Goal: Entertainment & Leisure: Browse casually

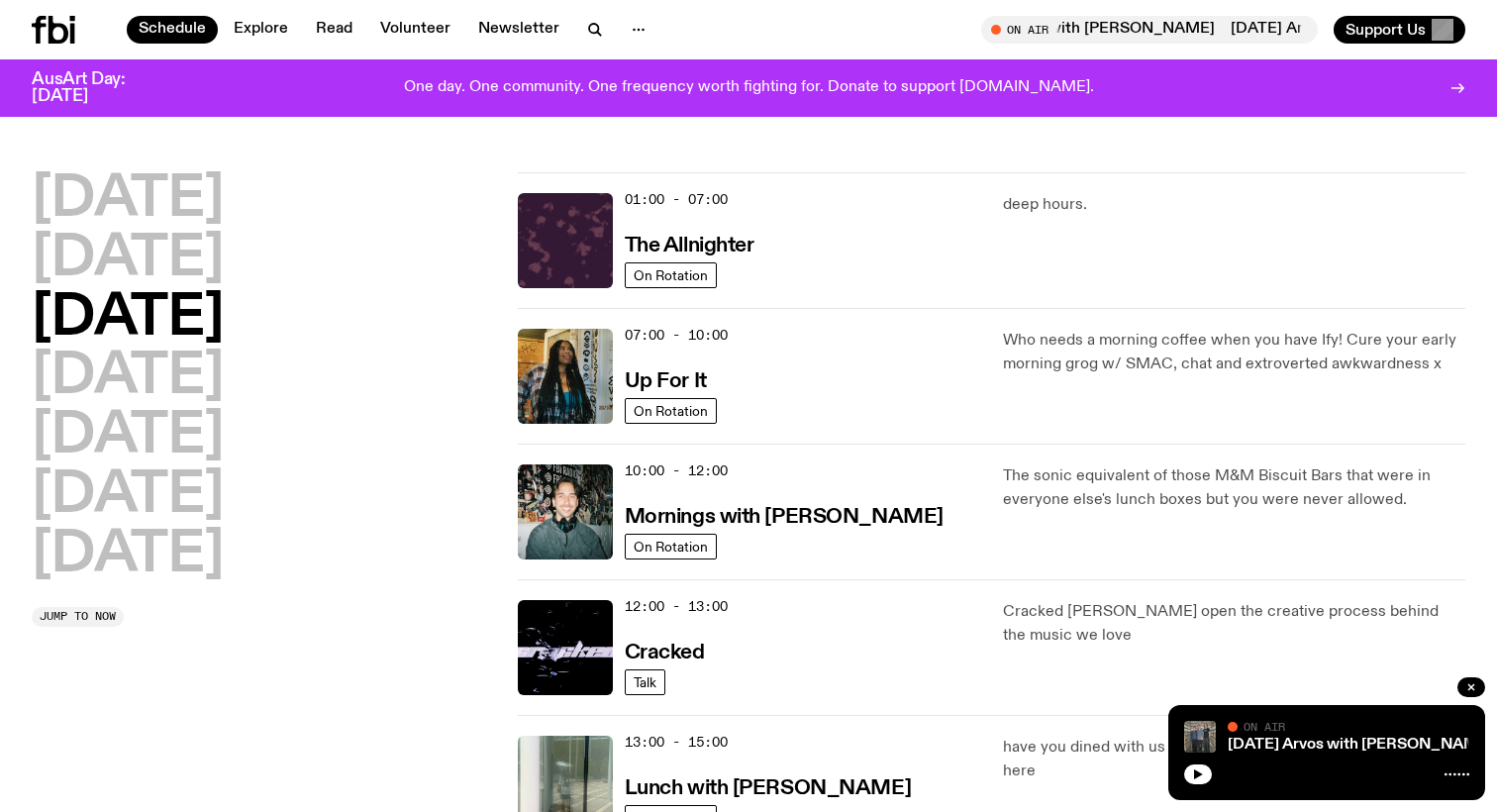
scroll to position [707, 0]
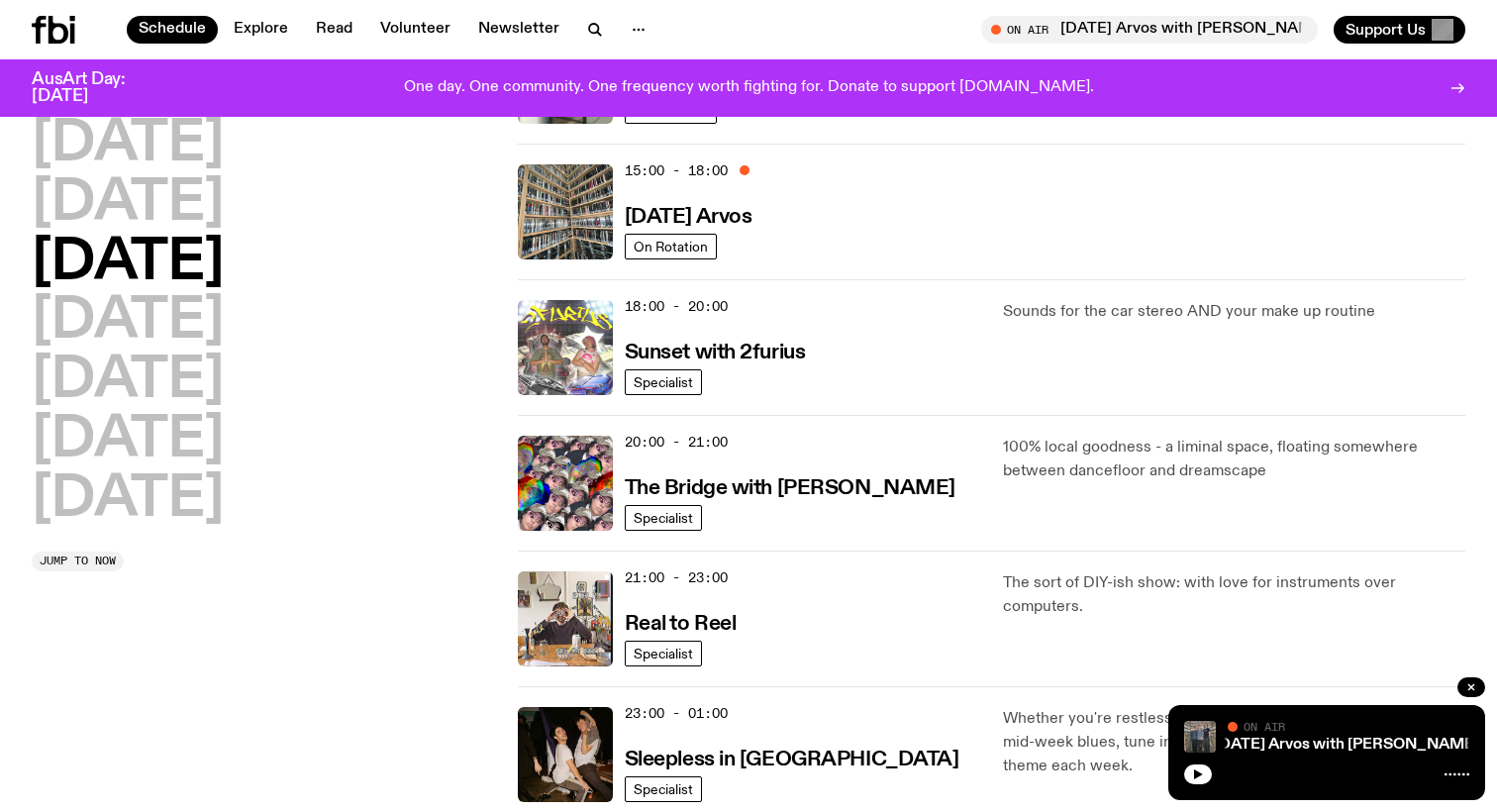
click at [584, 339] on img at bounding box center [565, 347] width 96 height 96
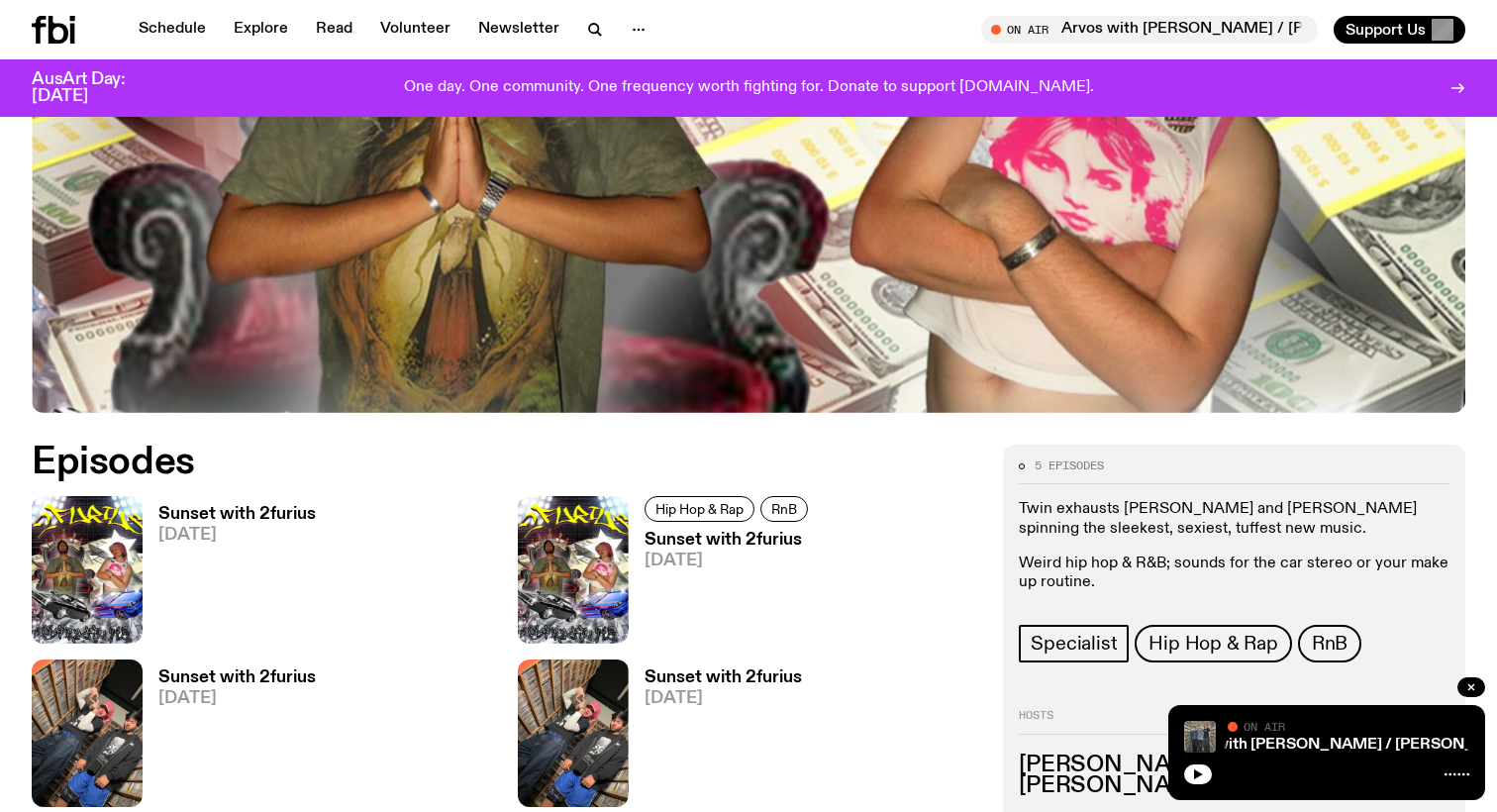
scroll to position [678, 0]
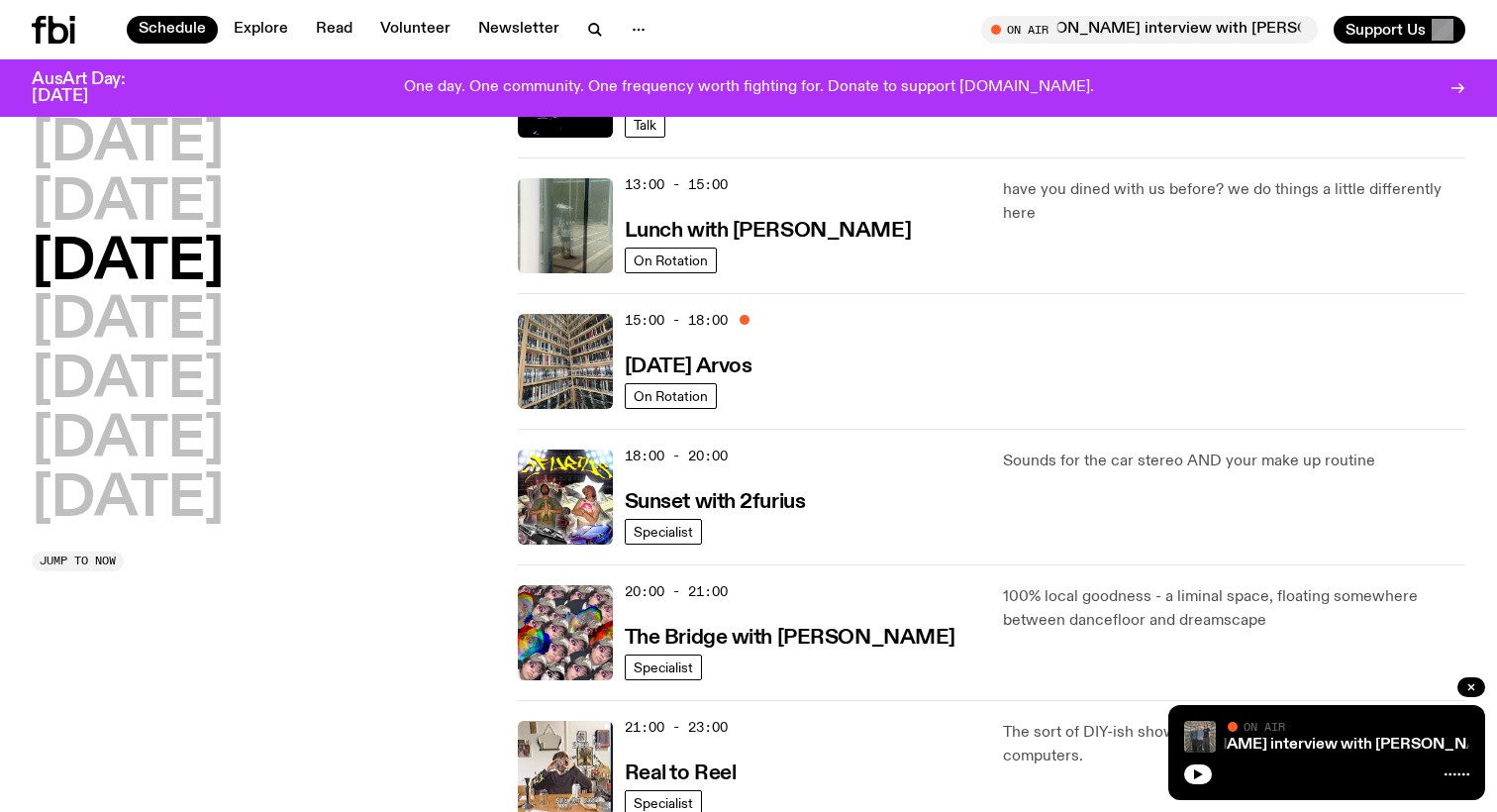
scroll to position [523, 0]
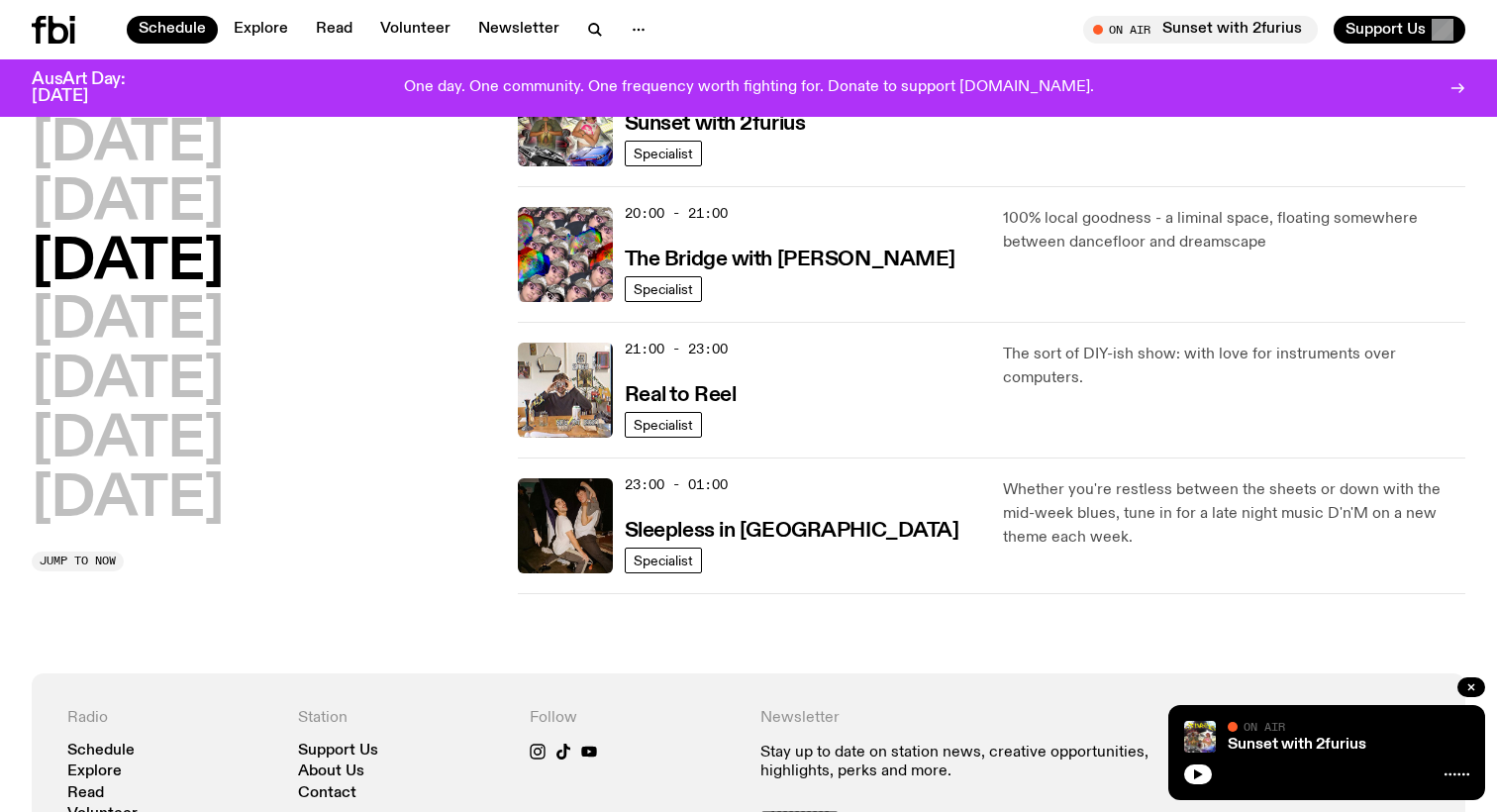
scroll to position [938, 0]
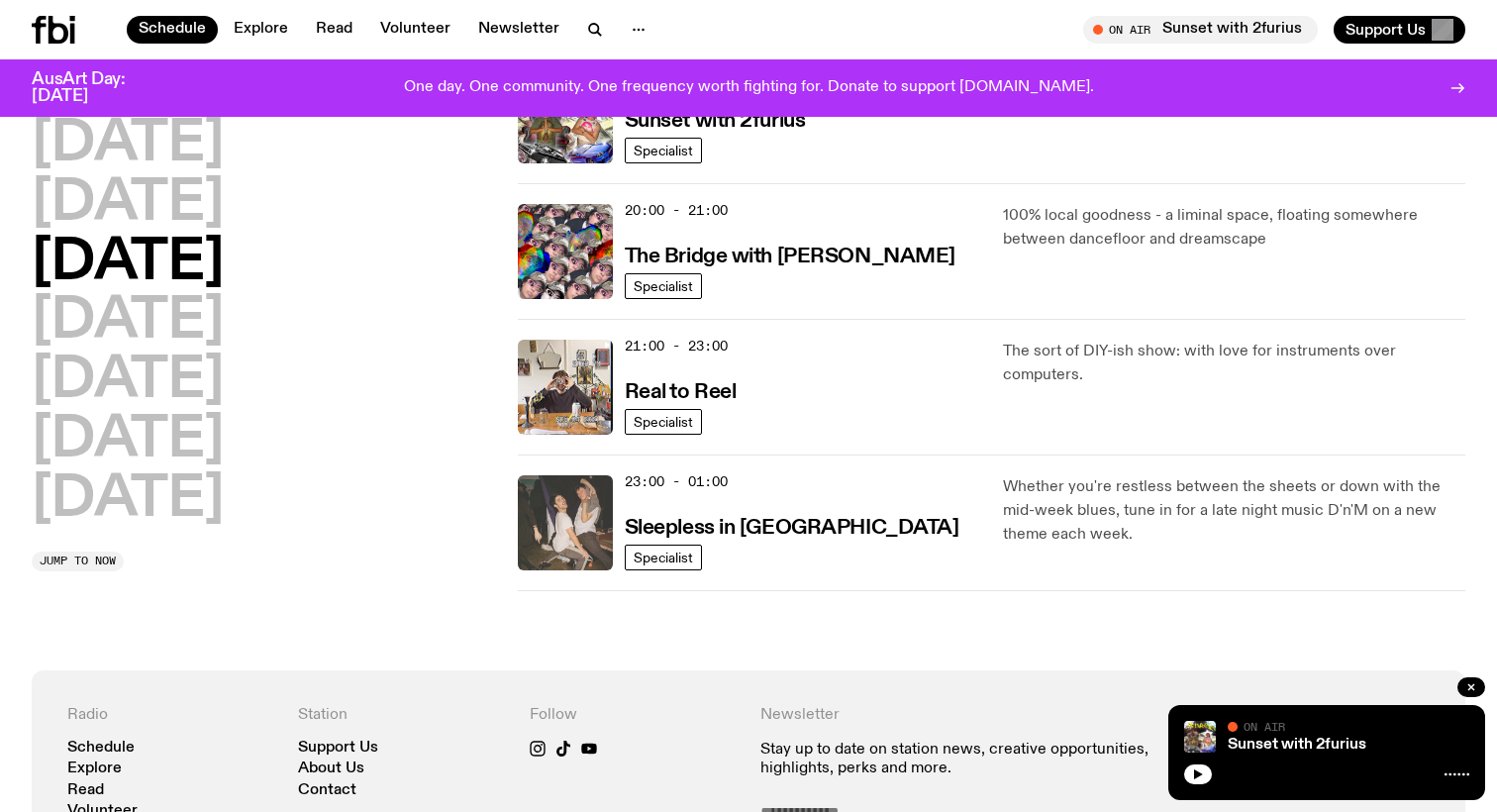
click at [555, 551] on img at bounding box center [565, 523] width 96 height 96
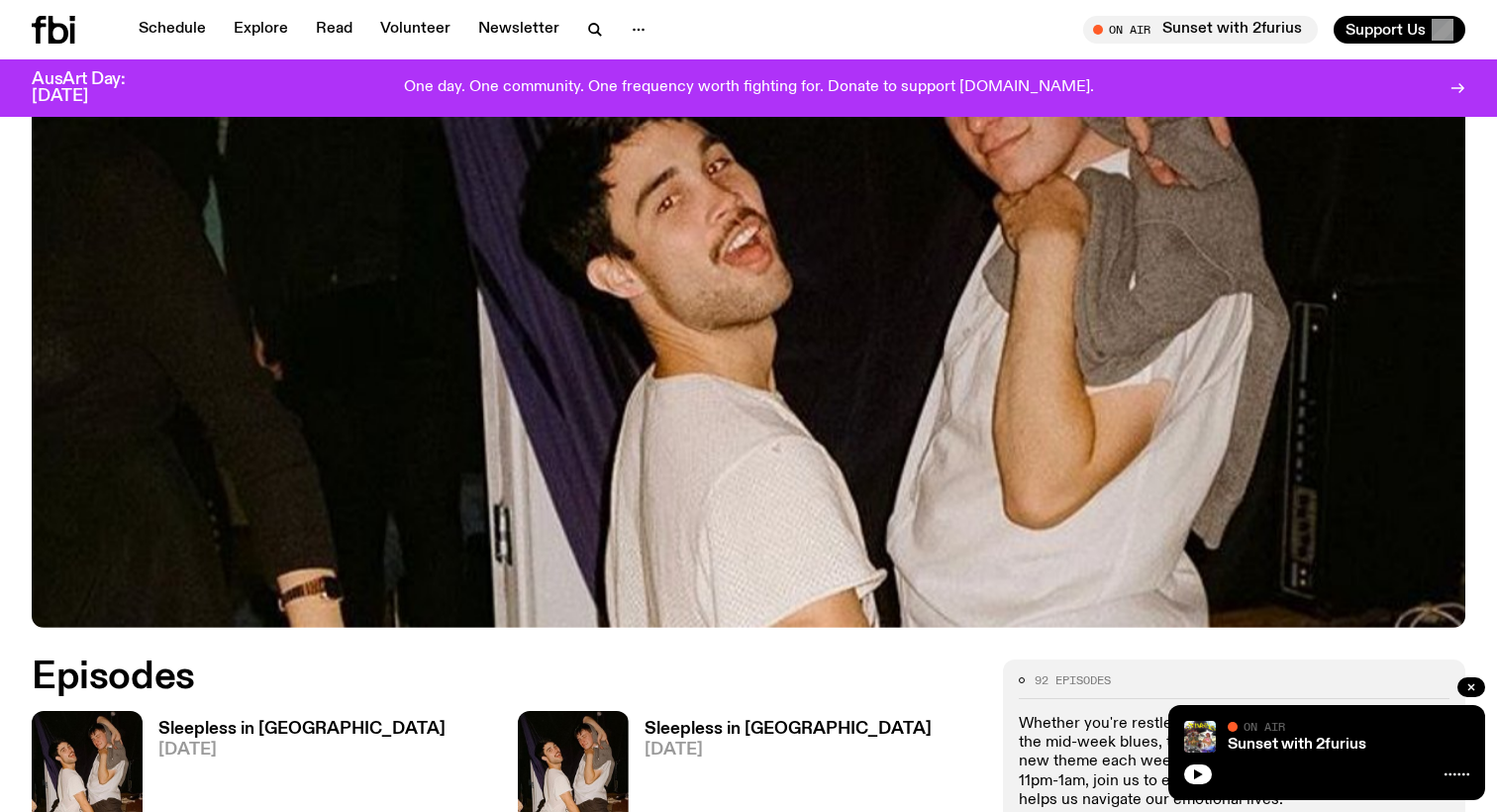
scroll to position [550, 0]
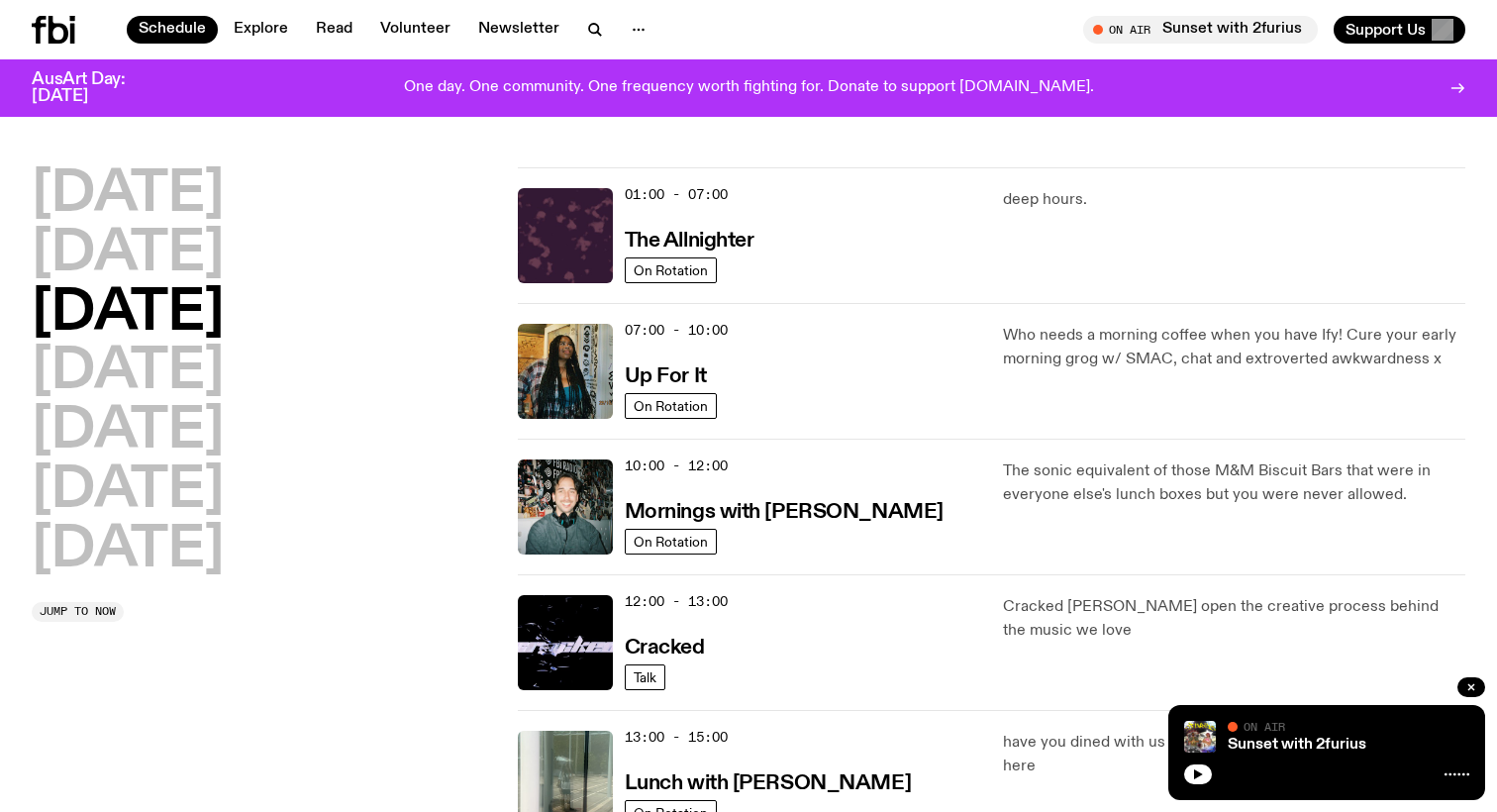
scroll to position [24, 0]
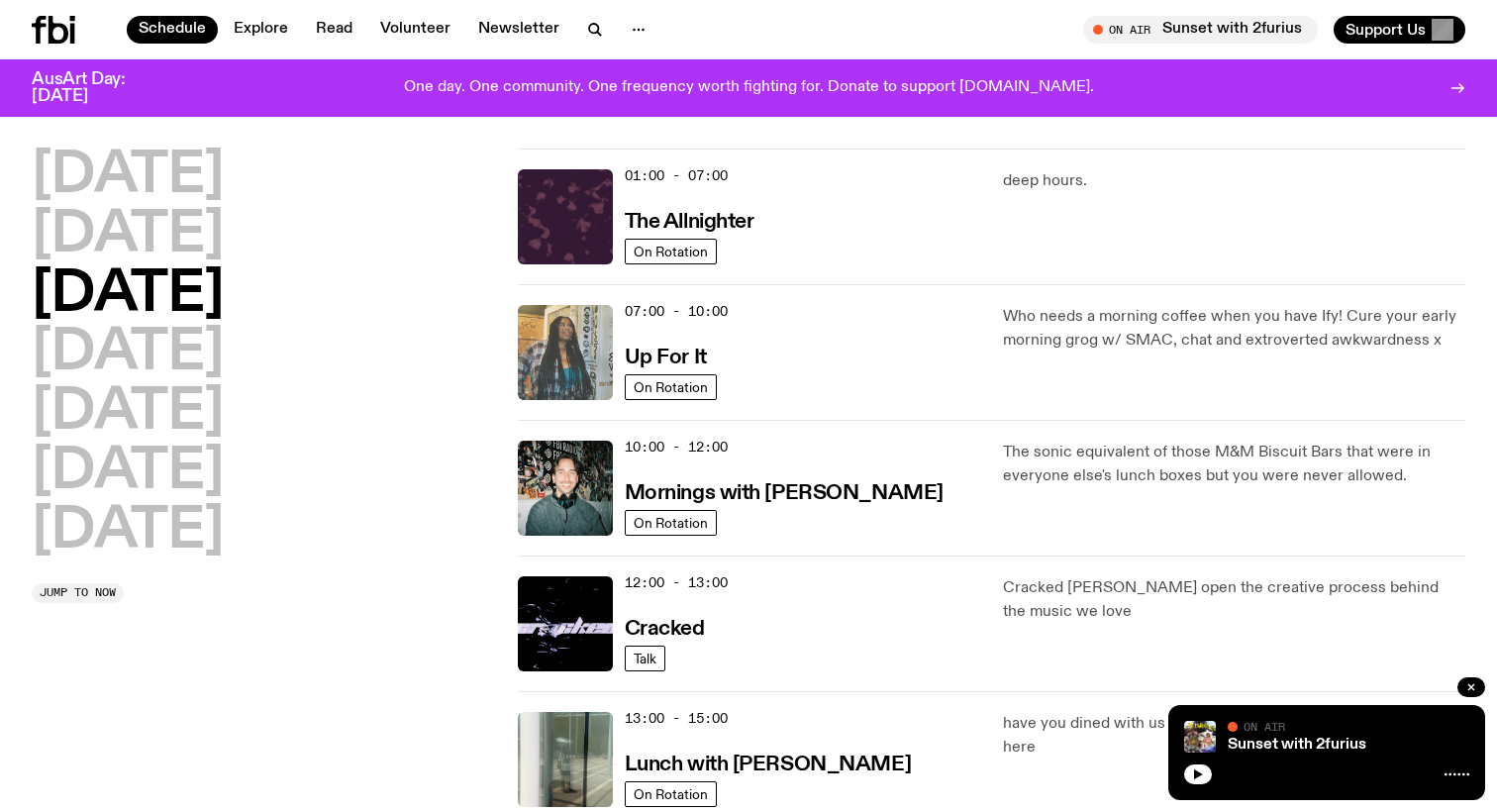
click at [555, 387] on img at bounding box center [565, 352] width 96 height 96
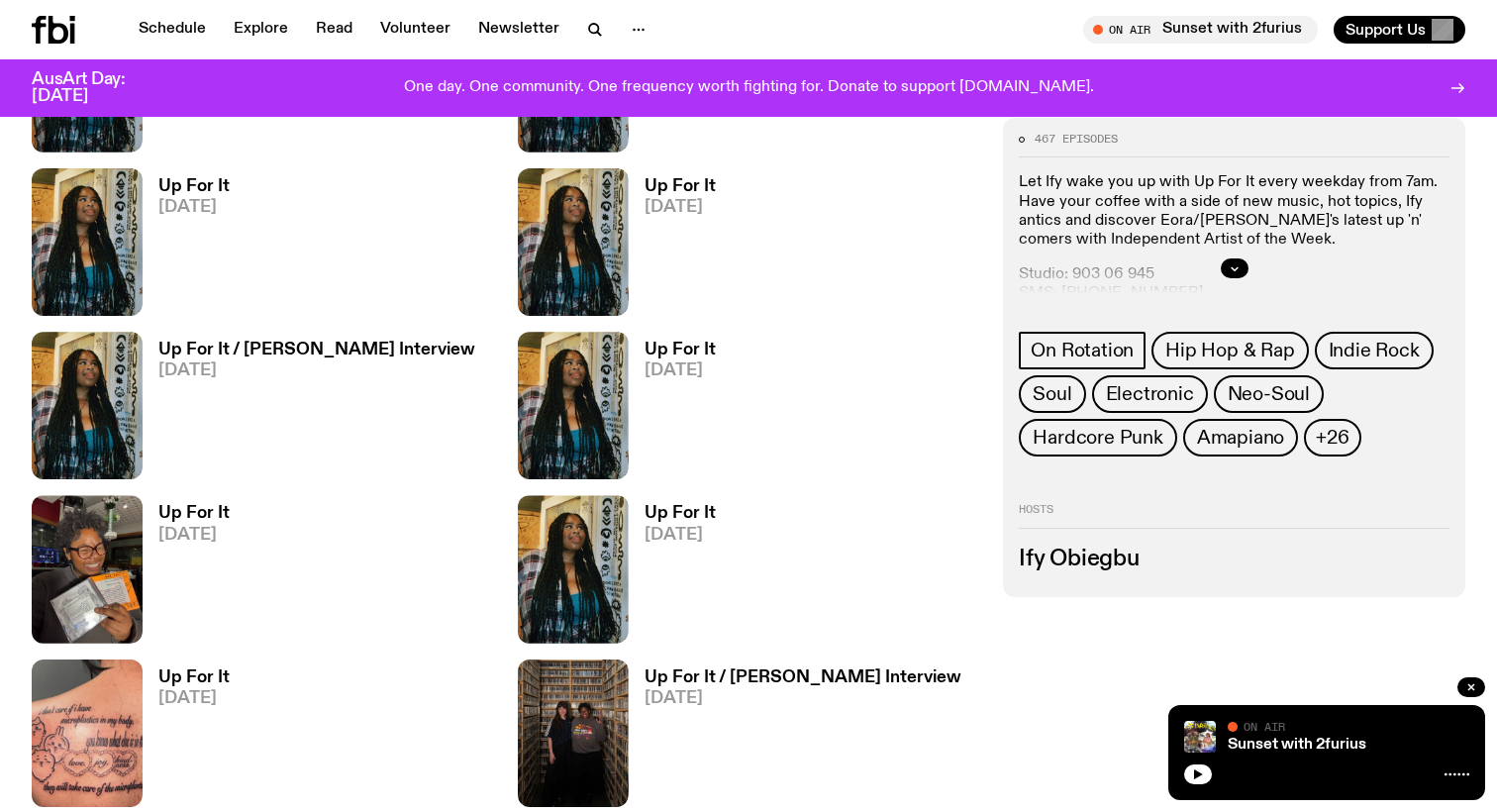
scroll to position [1177, 0]
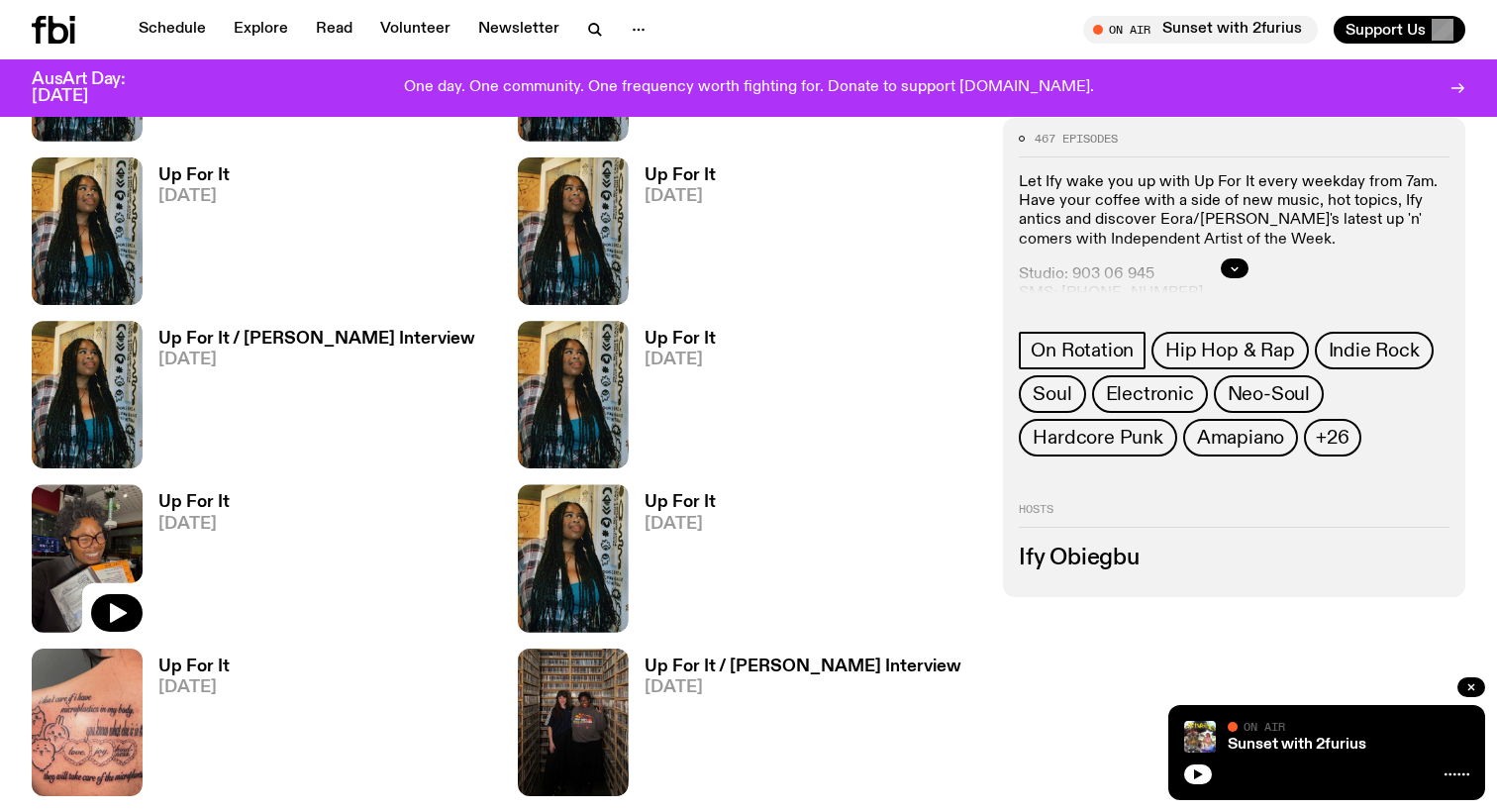
click at [101, 536] on img at bounding box center [87, 558] width 110 height 147
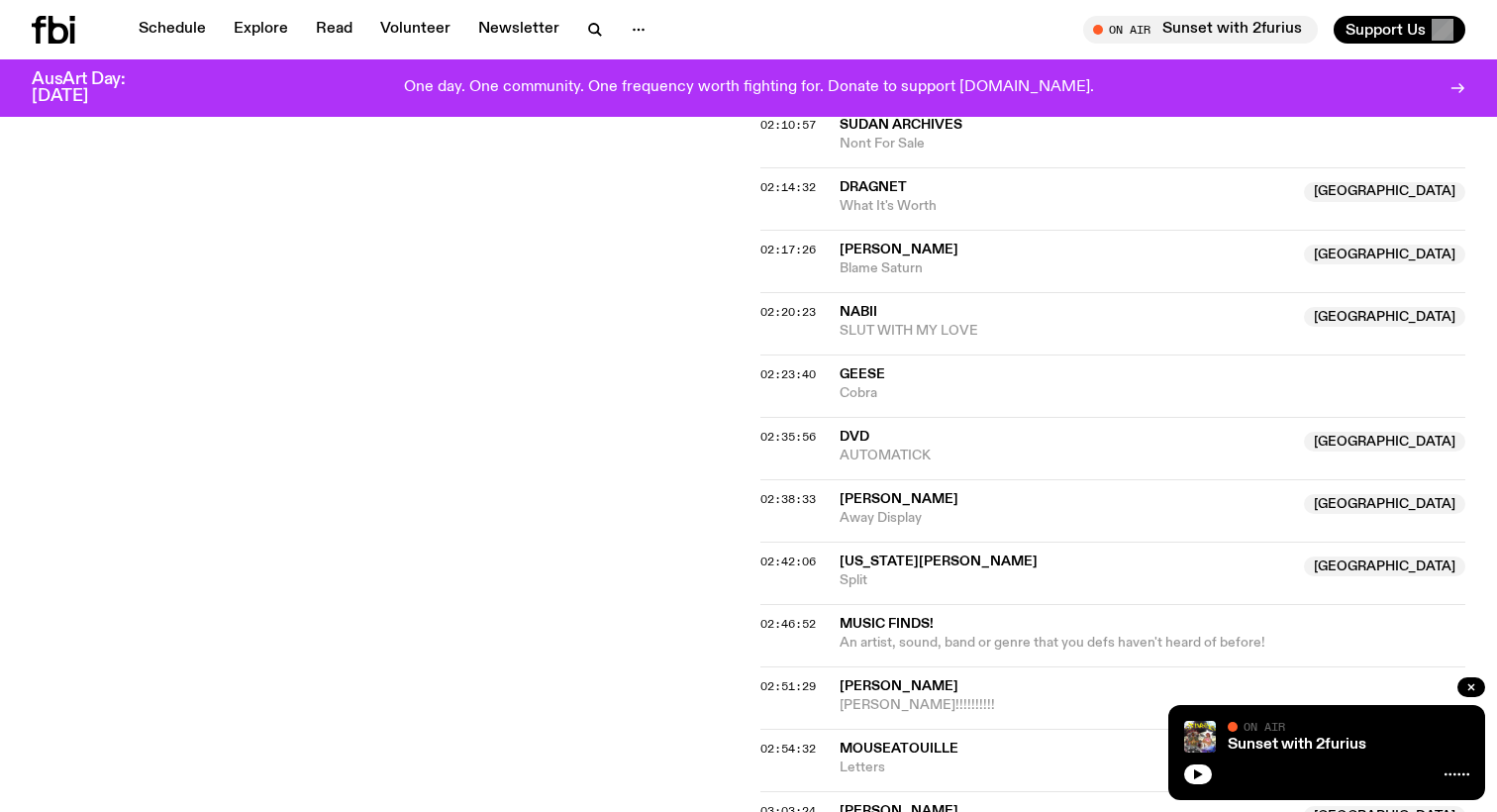
scroll to position [2429, 0]
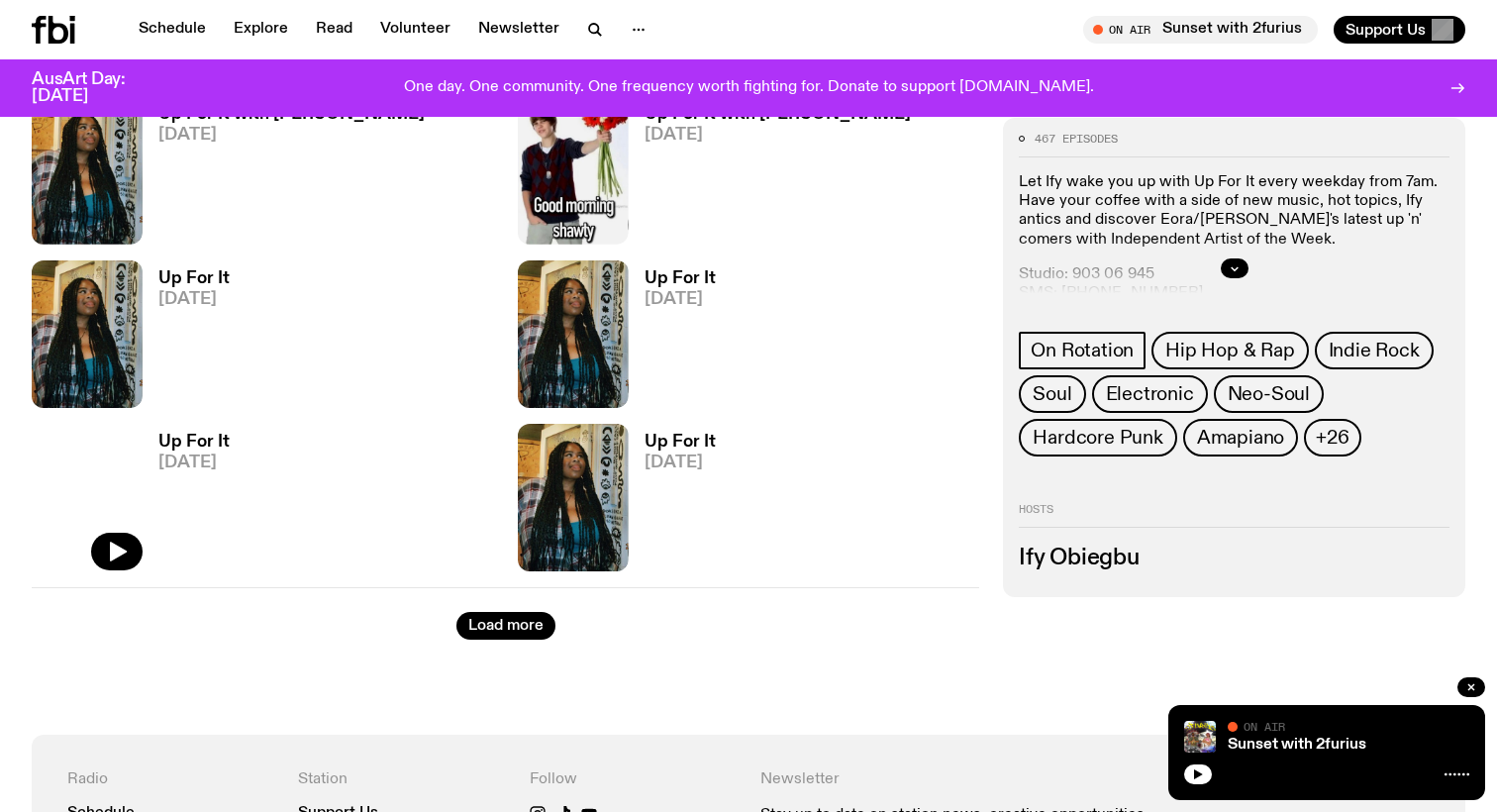
scroll to position [4521, 0]
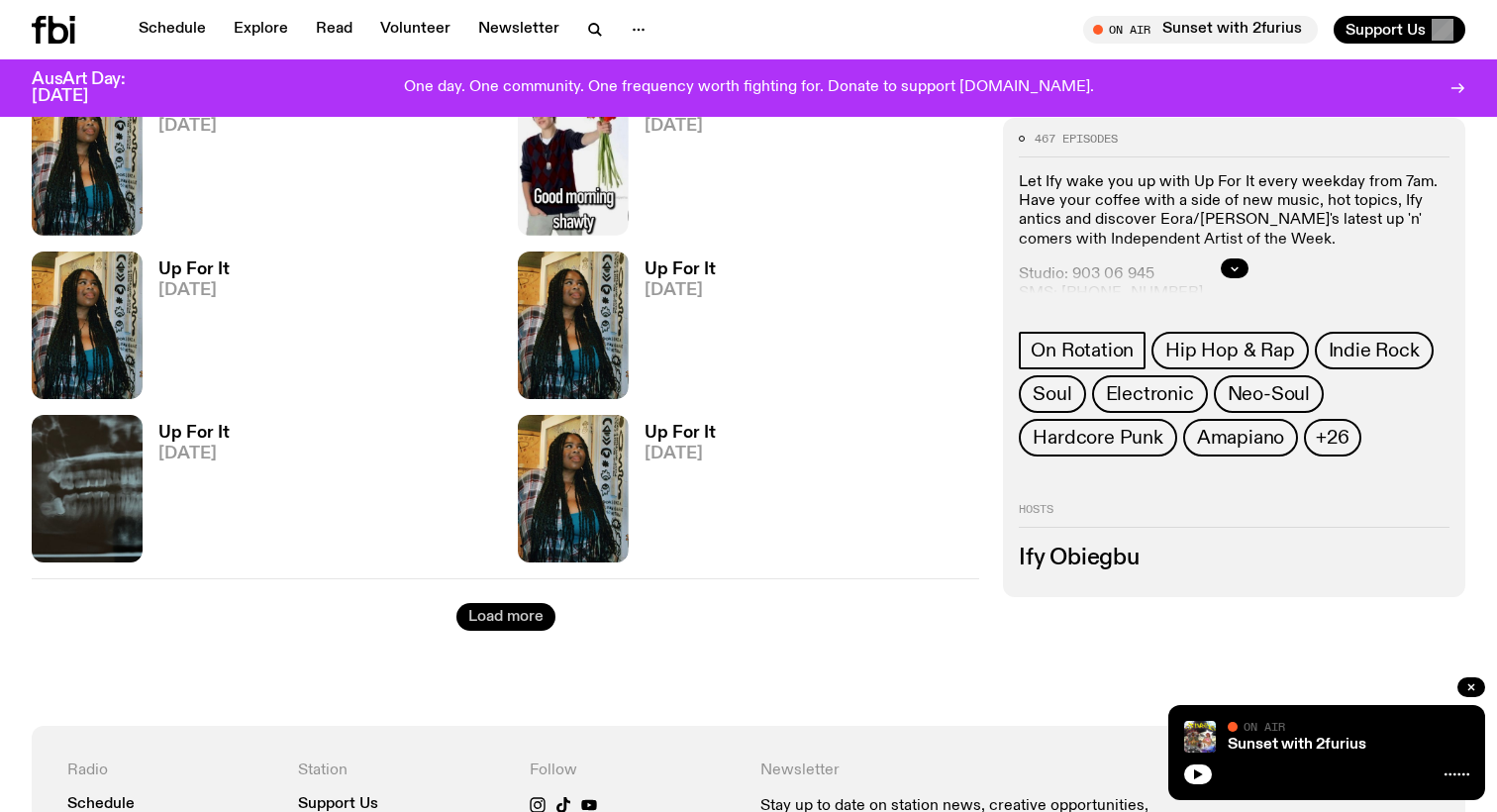
click at [481, 618] on button "Load more" at bounding box center [507, 617] width 100 height 28
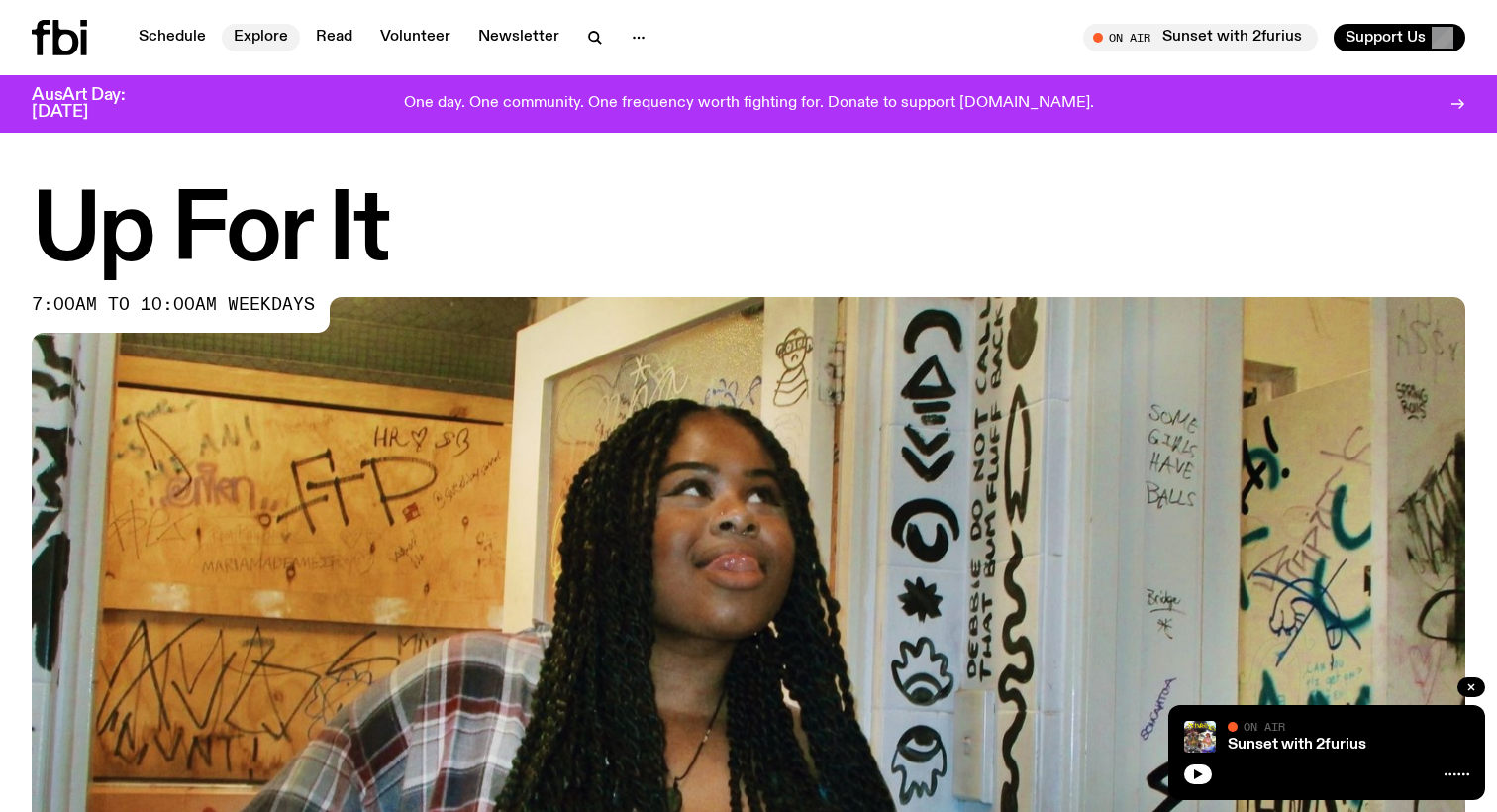
scroll to position [0, 0]
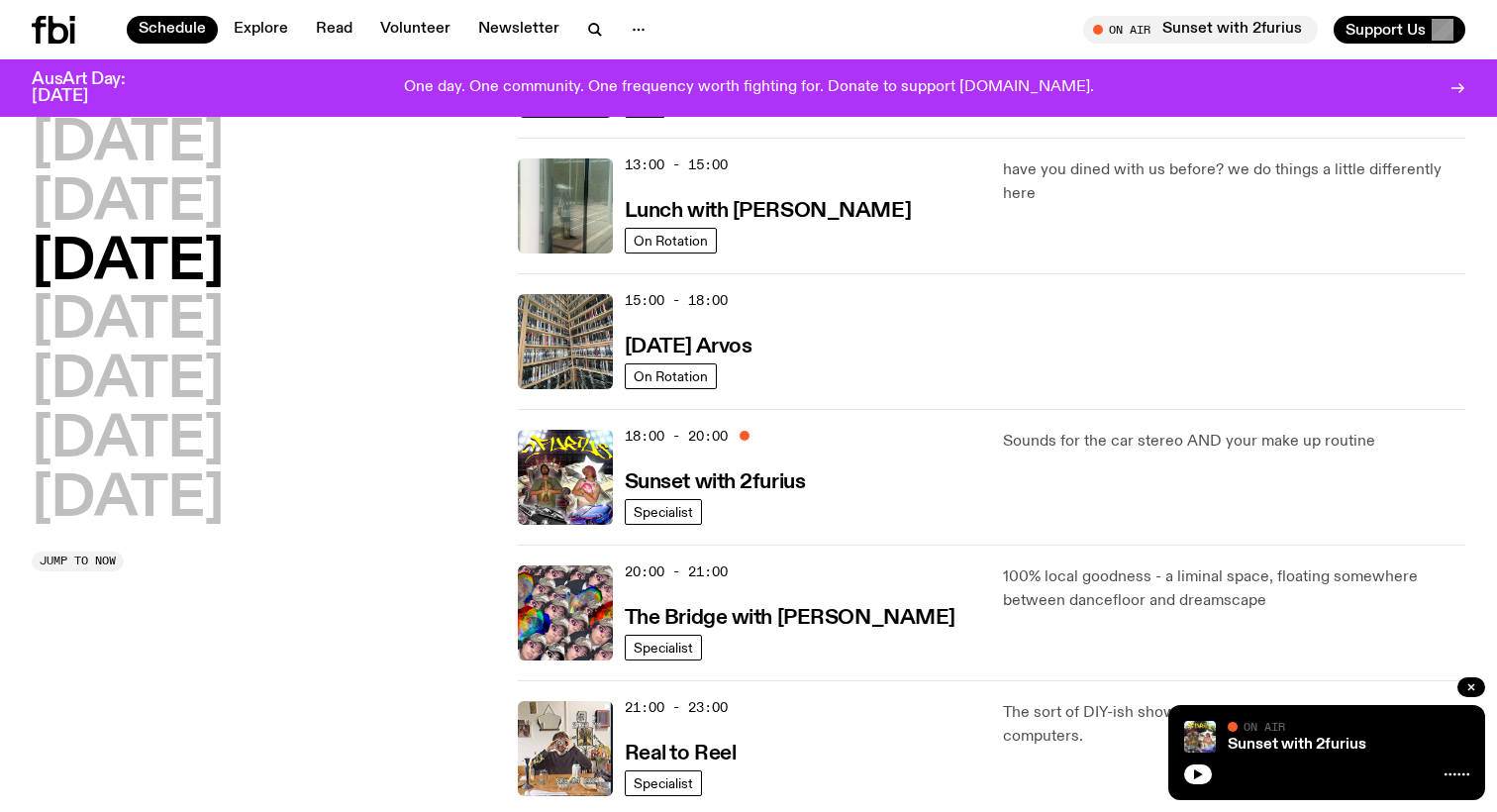
scroll to position [583, 0]
